Goal: Manage account settings

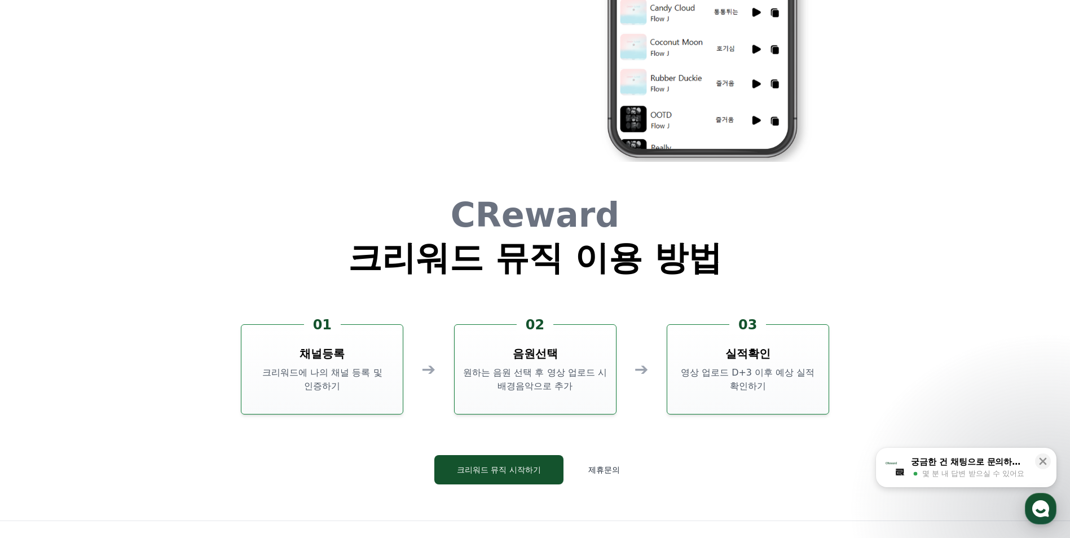
scroll to position [3057, 0]
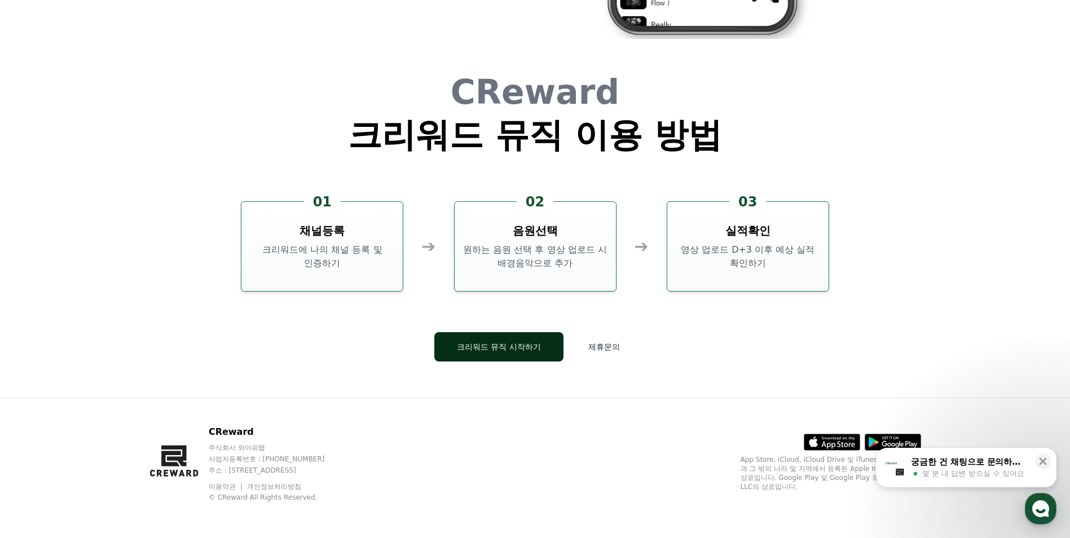
click at [524, 348] on button "크리워드 뮤직 시작하기" at bounding box center [499, 346] width 129 height 29
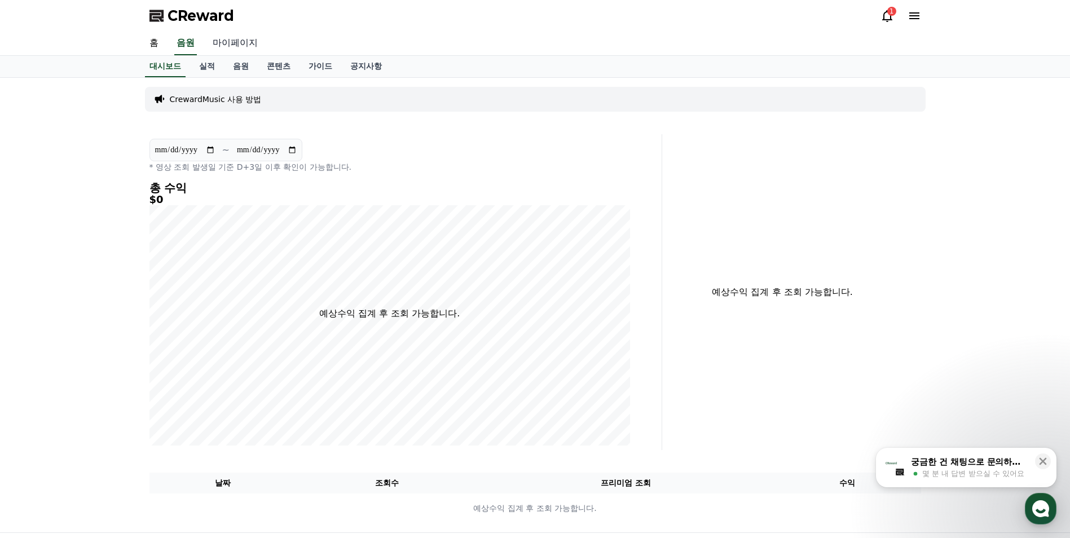
click at [235, 33] on link "마이페이지" at bounding box center [235, 44] width 63 height 24
select select "**********"
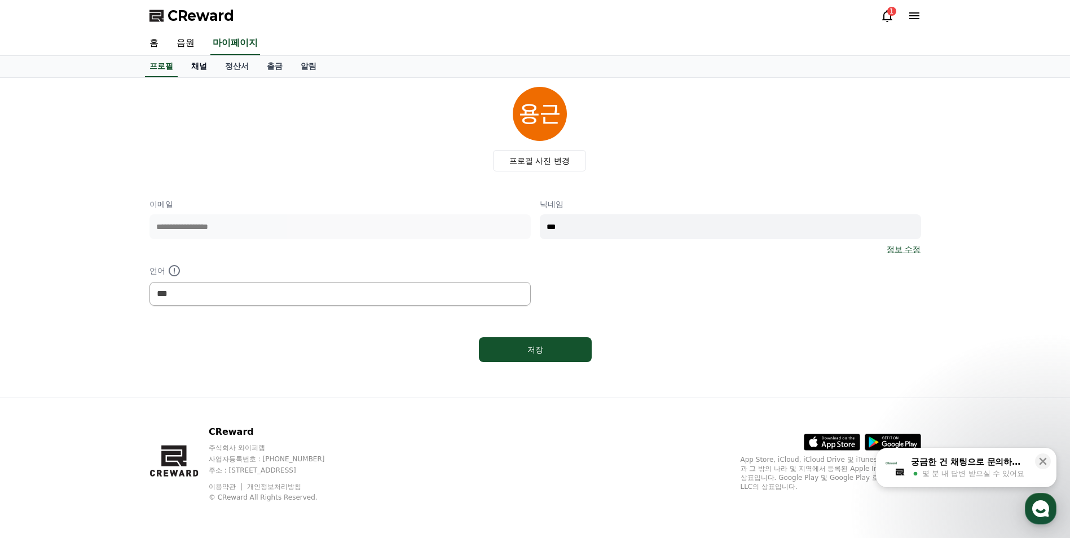
click at [212, 67] on link "채널" at bounding box center [199, 66] width 34 height 21
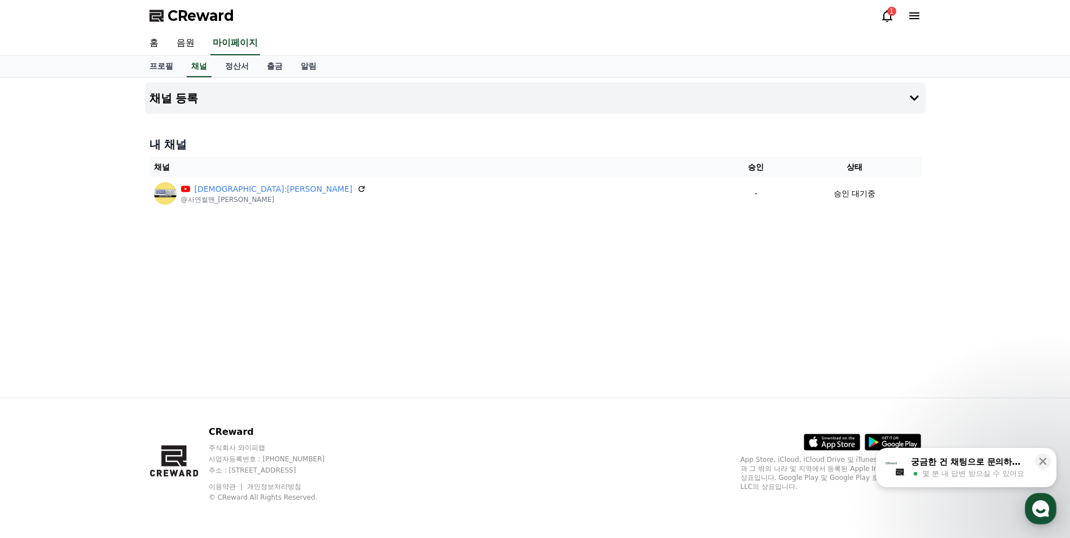
click at [886, 18] on icon at bounding box center [888, 16] width 14 height 14
